Goal: Information Seeking & Learning: Understand process/instructions

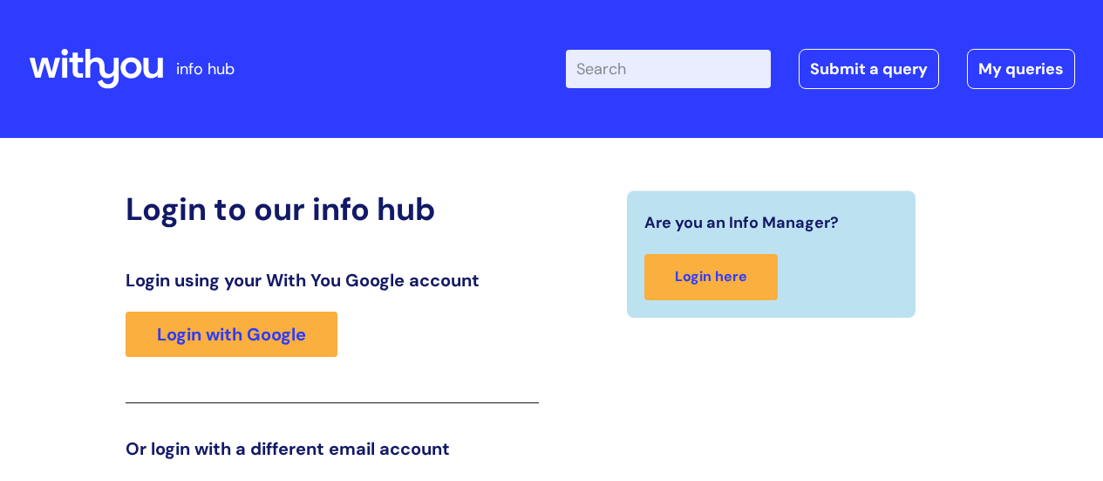
scroll to position [266, 0]
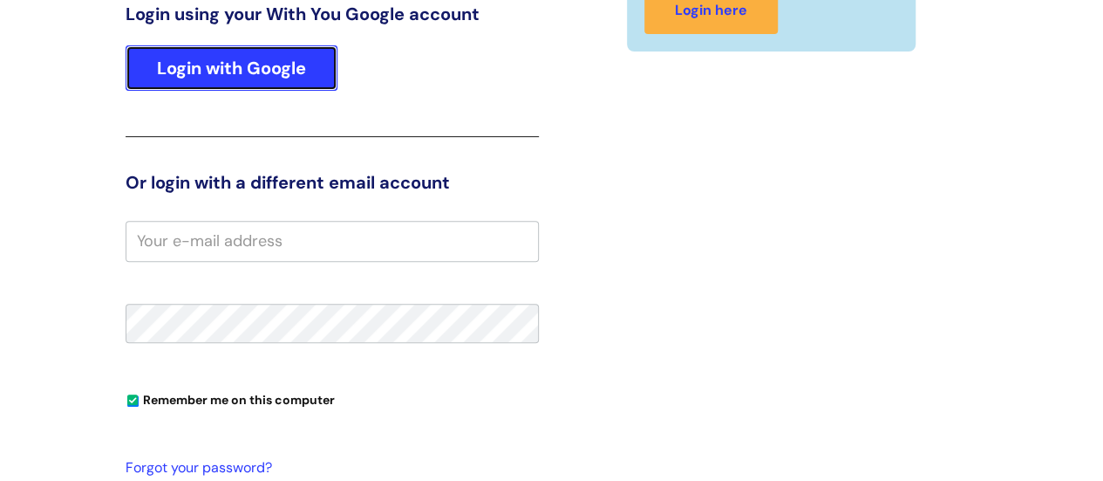
drag, startPoint x: 0, startPoint y: 0, endPoint x: 314, endPoint y: 65, distance: 320.6
click at [314, 65] on link "Login with Google" at bounding box center [232, 67] width 212 height 45
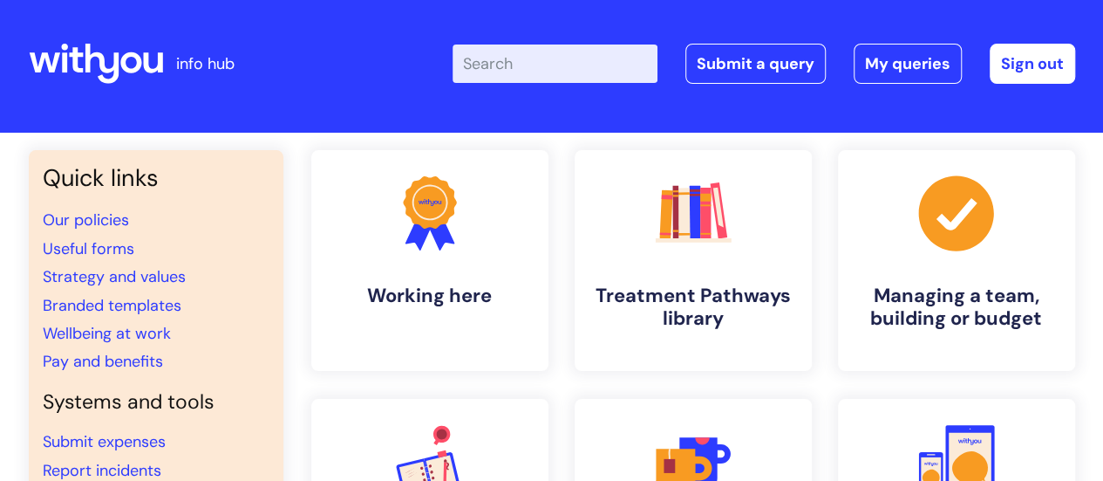
scroll to position [87, 0]
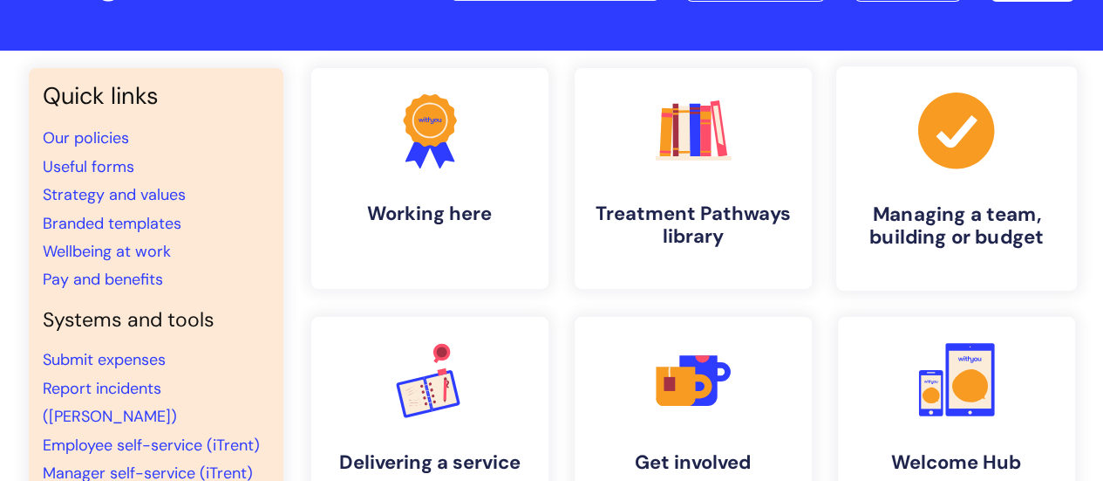
click at [994, 250] on link ".cls-1{fill:#a53144;stroke-width:0px;} Managing a team, building or budget" at bounding box center [956, 178] width 241 height 224
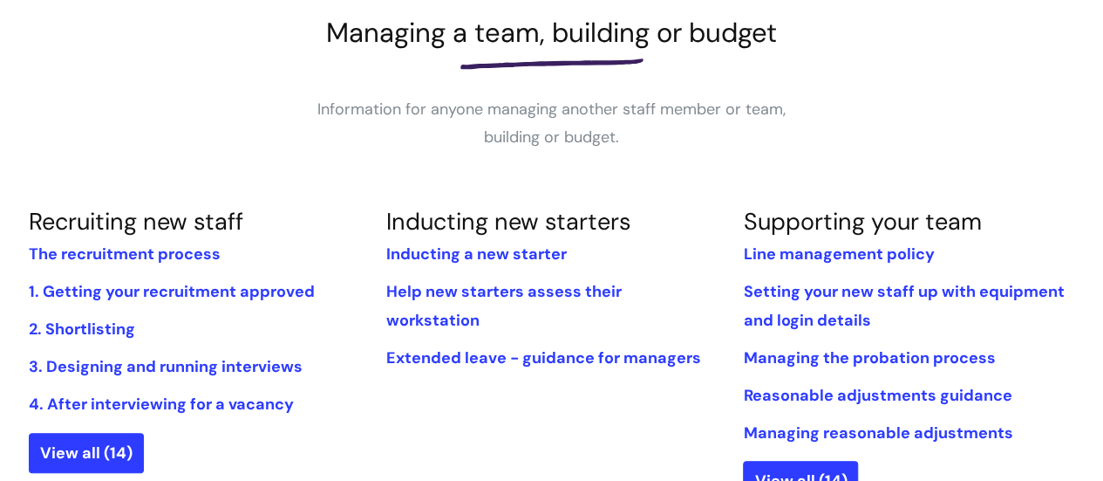
scroll to position [262, 0]
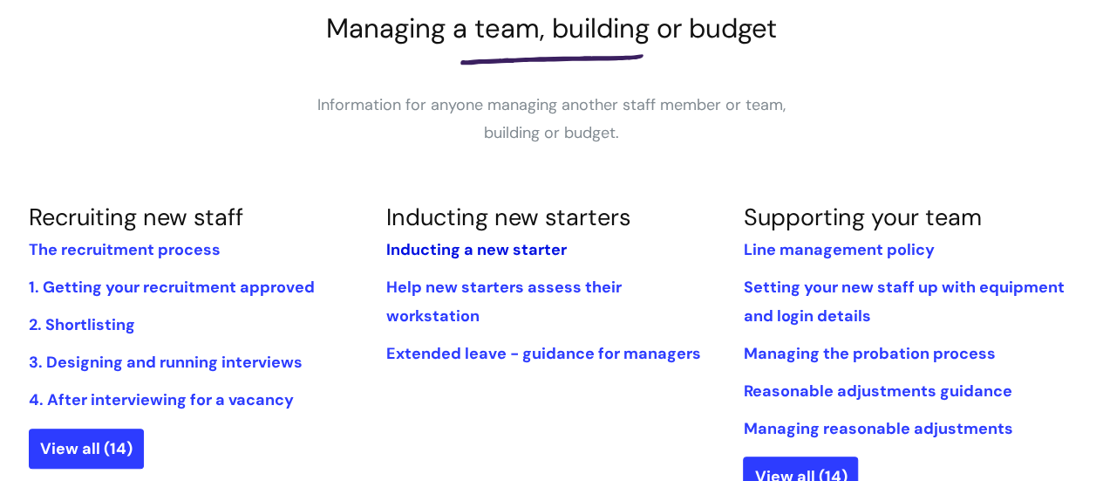
click at [536, 246] on link "Inducting a new starter" at bounding box center [476, 249] width 181 height 21
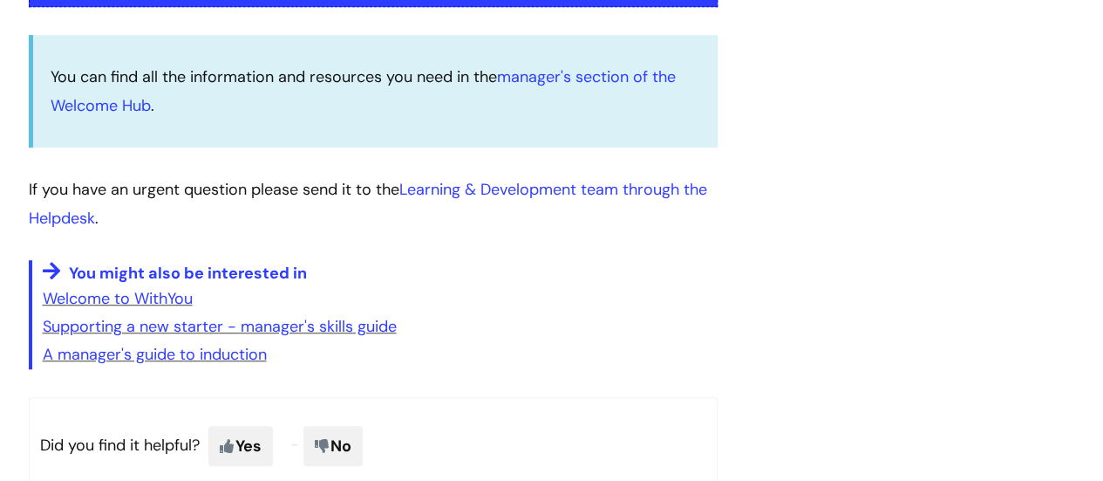
scroll to position [262, 0]
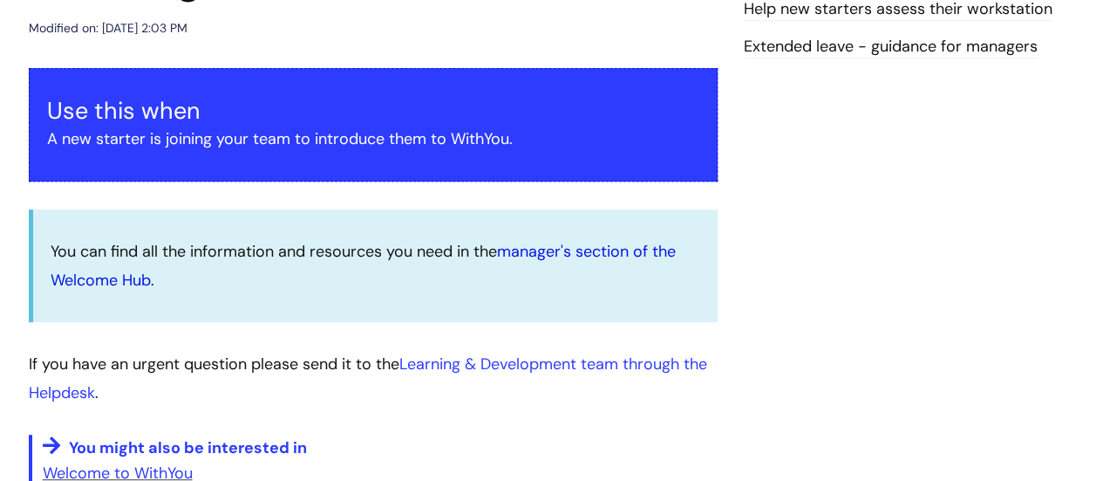
click at [586, 251] on link "manager's section of the Welcome Hub" at bounding box center [363, 265] width 625 height 49
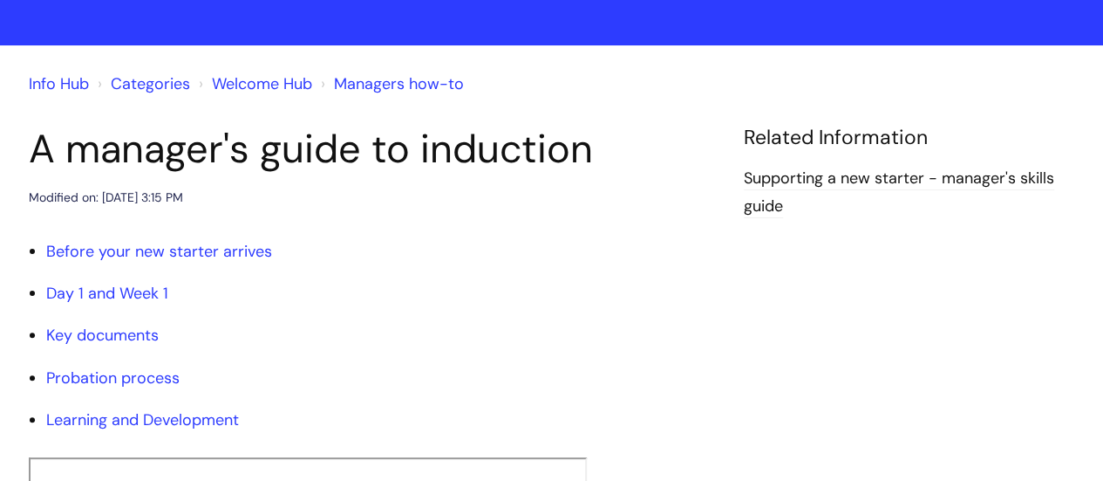
scroll to position [174, 0]
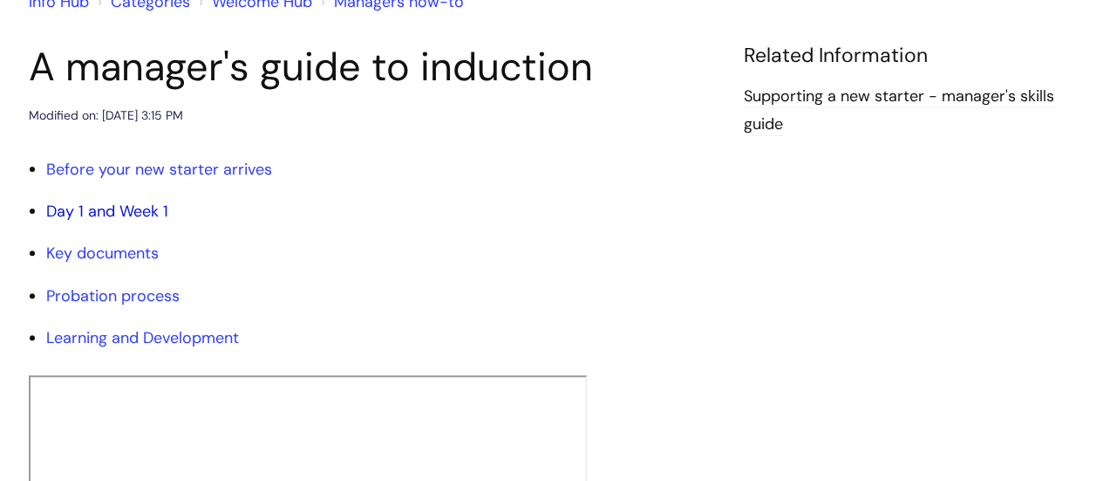
drag, startPoint x: 133, startPoint y: 208, endPoint x: 328, endPoint y: 195, distance: 195.9
click at [134, 208] on link "Day 1 and Week 1" at bounding box center [107, 211] width 122 height 21
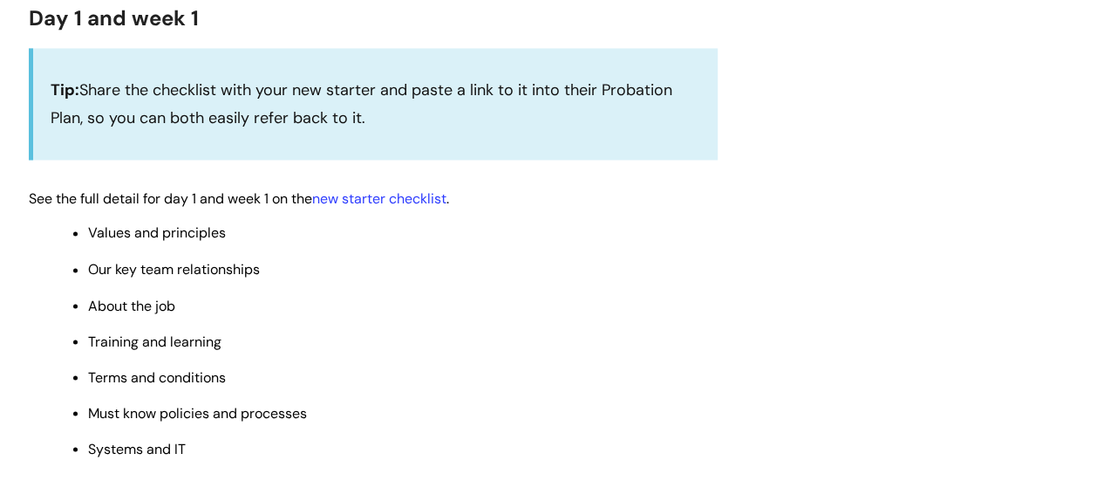
scroll to position [1467, 0]
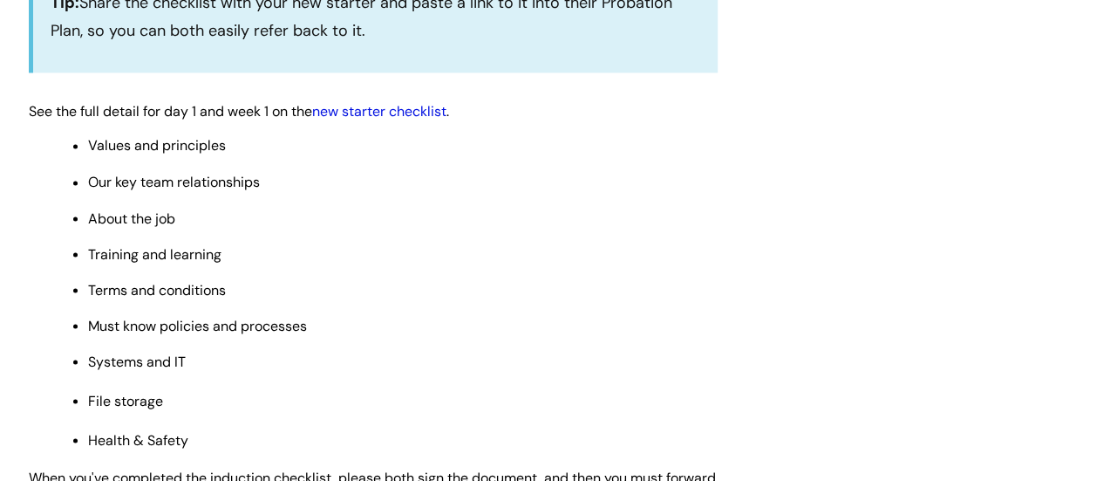
click at [413, 119] on link "new starter checklist" at bounding box center [379, 111] width 134 height 18
